Goal: Information Seeking & Learning: Check status

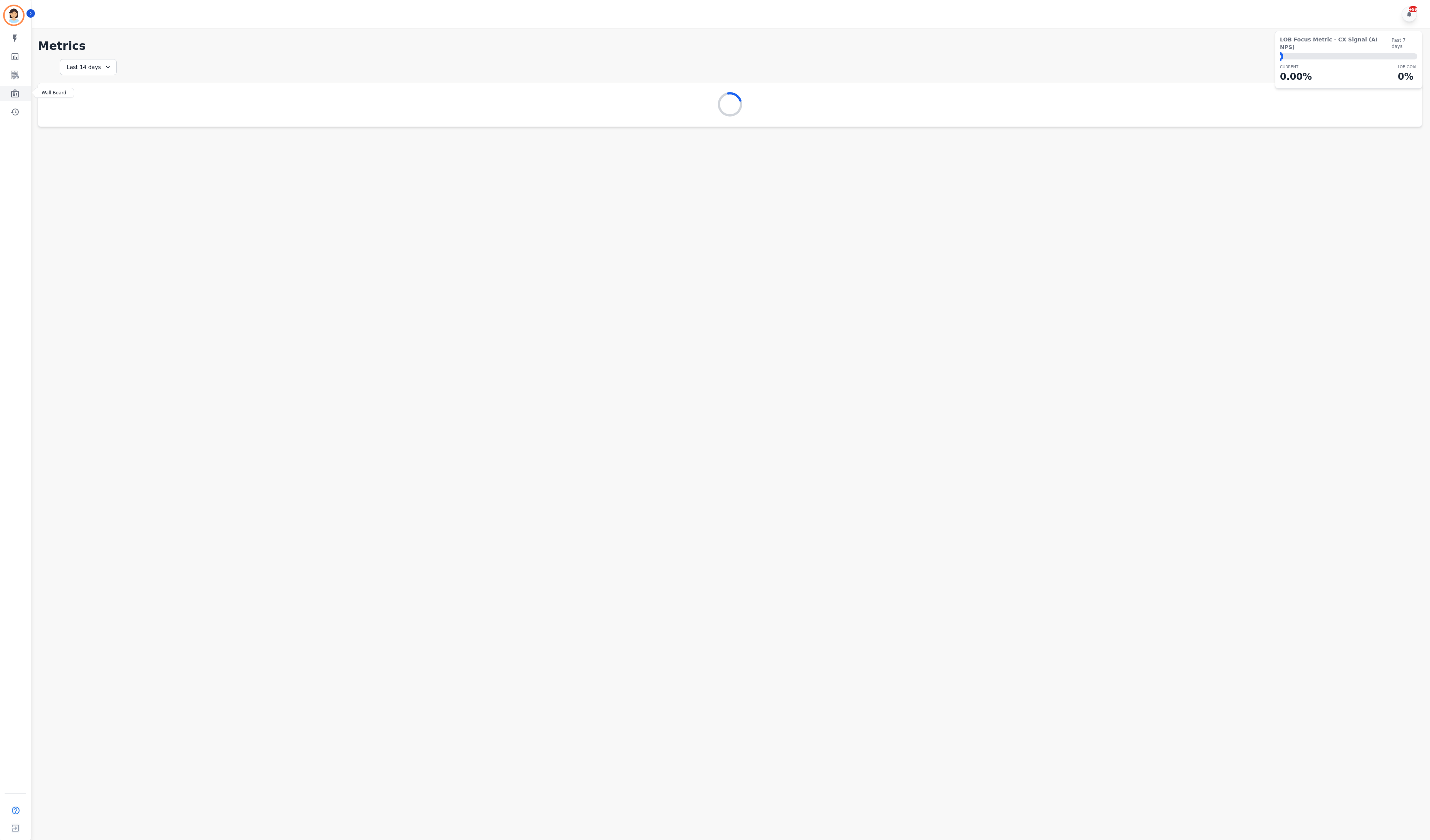
click at [13, 93] on icon "Sidebar" at bounding box center [15, 93] width 8 height 8
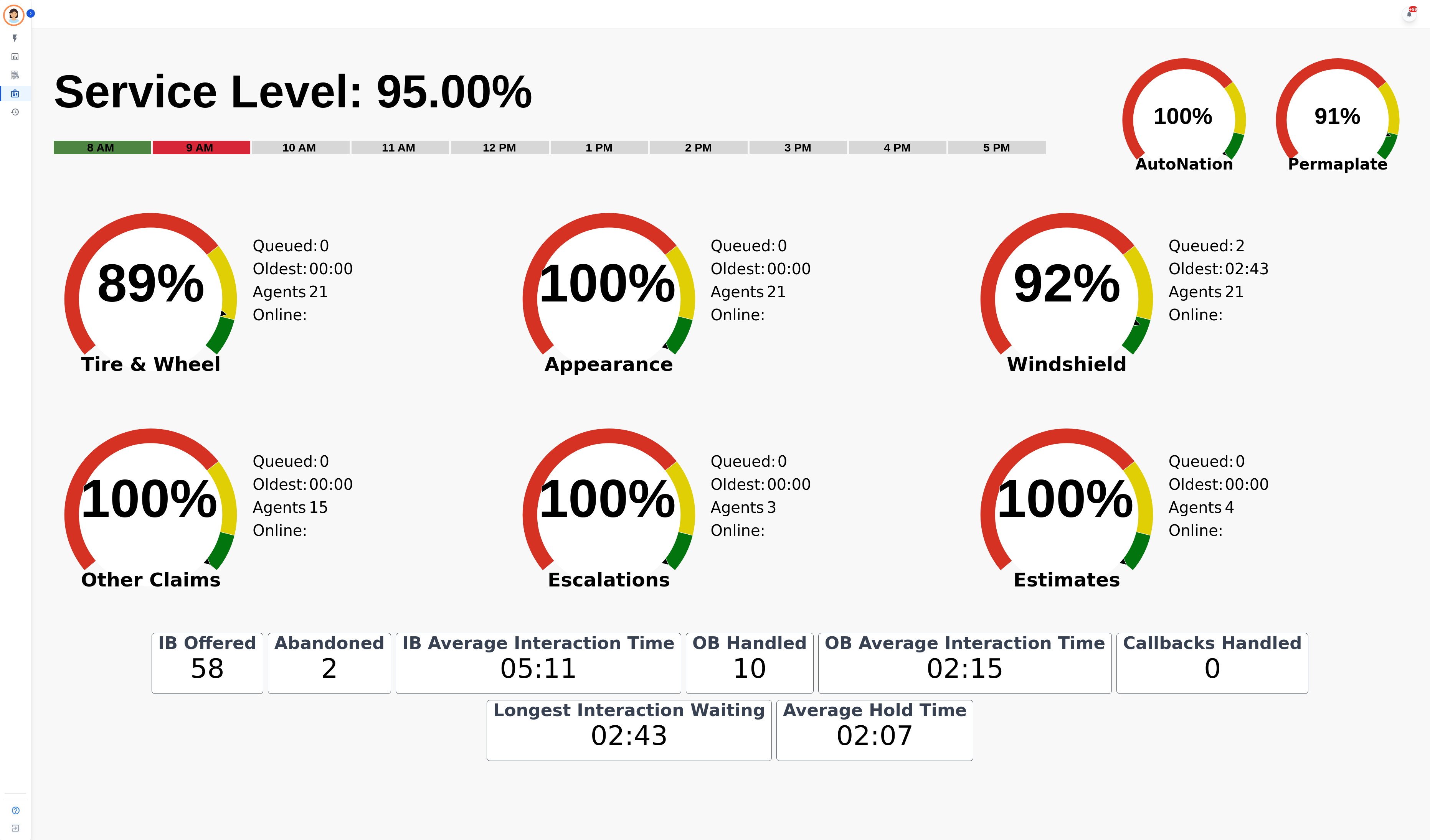
click at [661, 474] on text "100% ​ 100%" at bounding box center [607, 498] width 138 height 60
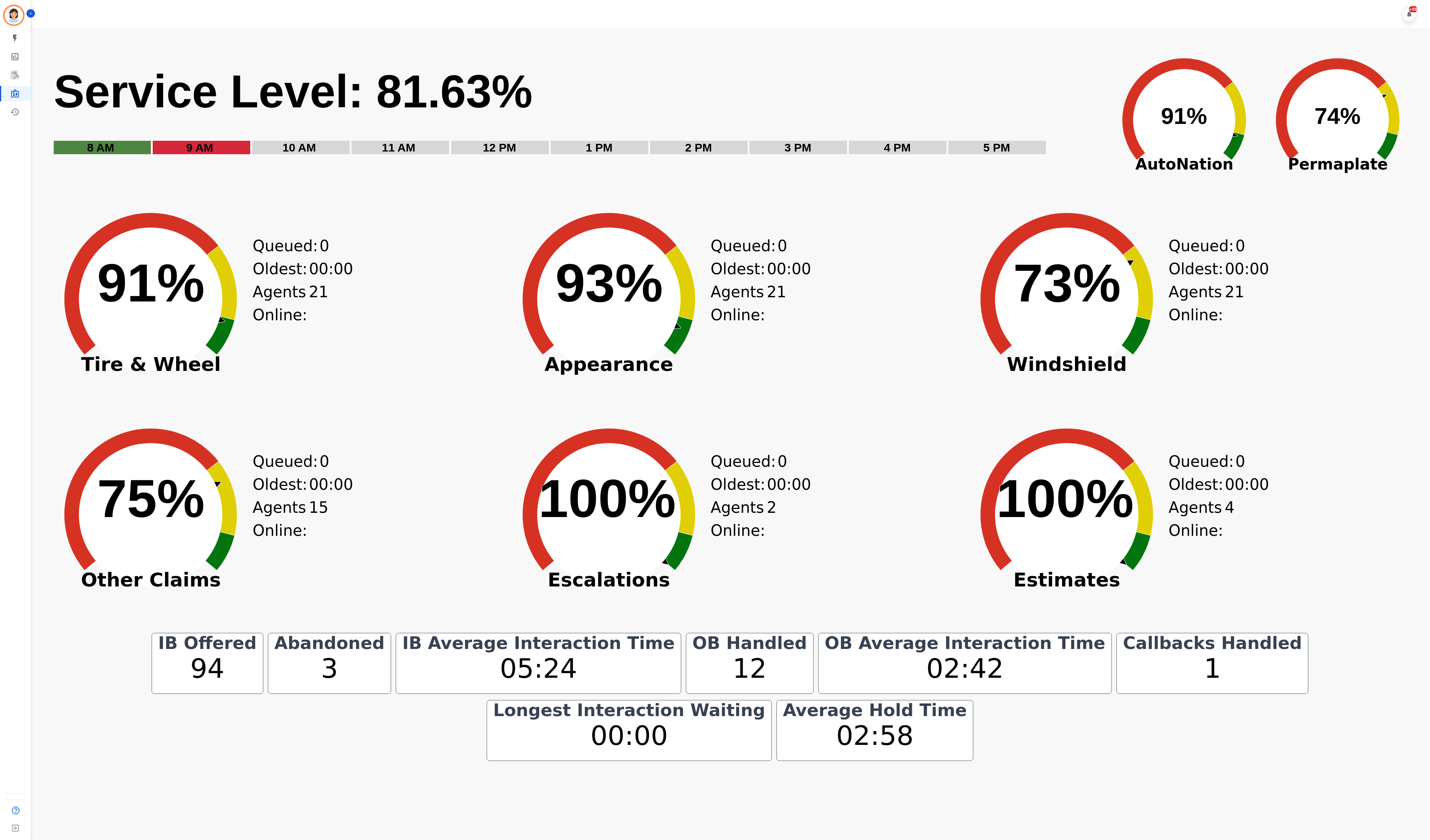
click at [1351, 239] on div "Created with Highcharts 10.3.3 73% ​ 73% Windshield Queued: 0 Oldest: 00:00 Age…" at bounding box center [1188, 312] width 453 height 211
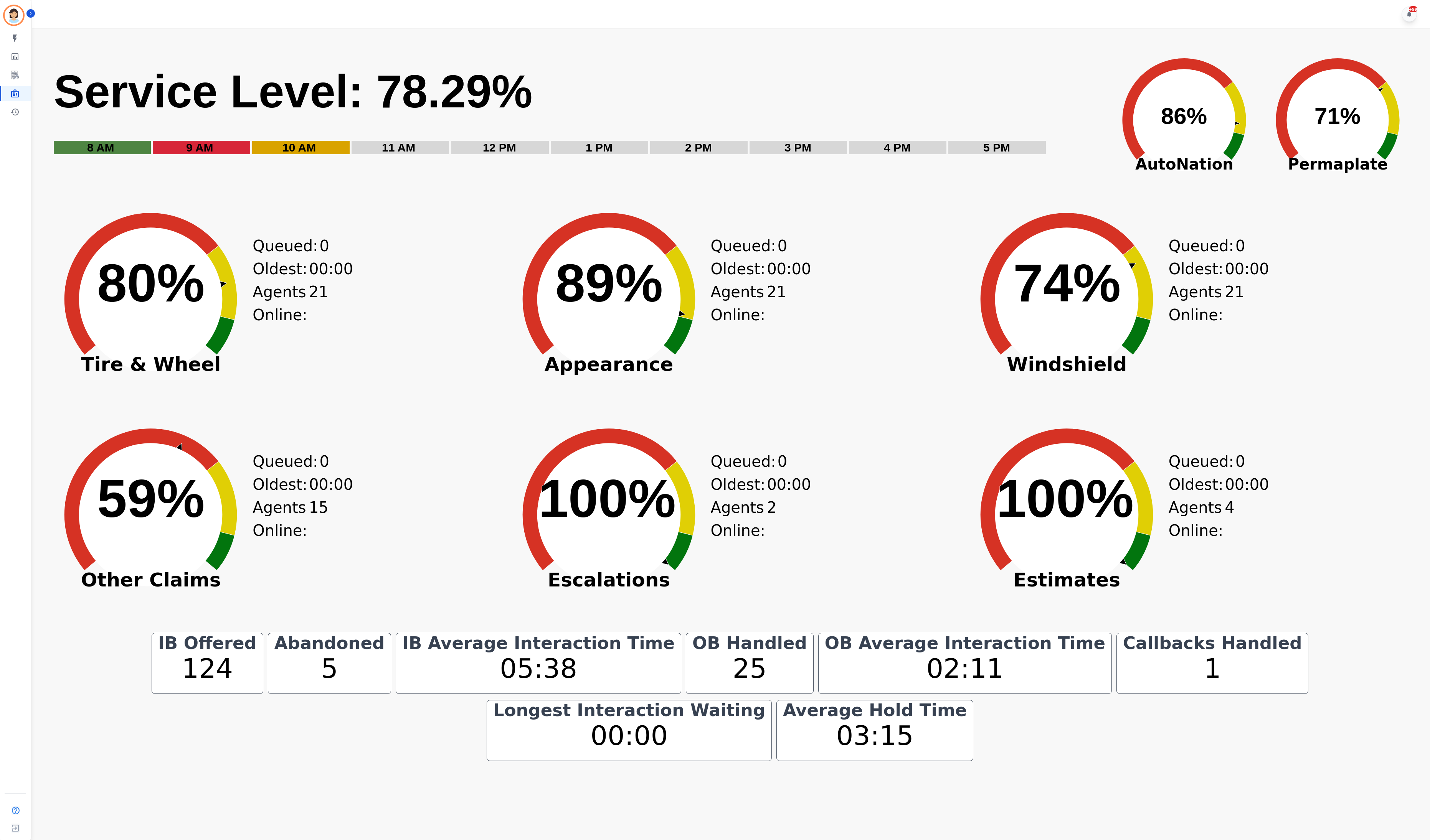
click at [432, 315] on div "Created with Highcharts 10.3.3 80% ​ 80% Tire & Wheel Queued: 0 Oldest: 00:00 A…" at bounding box center [272, 312] width 453 height 211
